Goal: Navigation & Orientation: Find specific page/section

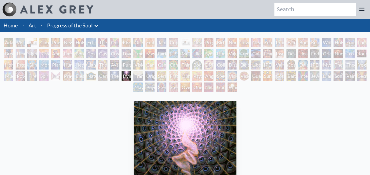
click at [154, 65] on div "Cannabis Mudra" at bounding box center [149, 64] width 9 height 9
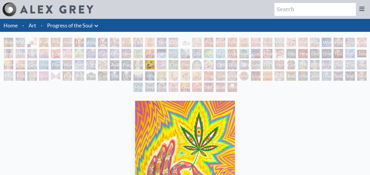
click at [190, 74] on div "Ophanic Eyelash" at bounding box center [184, 75] width 9 height 9
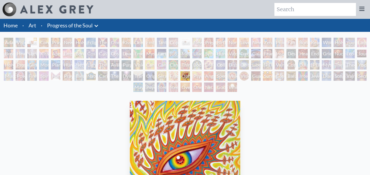
click at [8, 41] on div "Adam & Eve" at bounding box center [8, 42] width 9 height 9
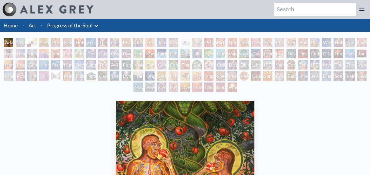
scroll to position [153, 0]
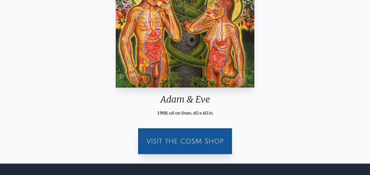
click at [186, 139] on div "Visit the CoSM Shop" at bounding box center [185, 141] width 87 height 19
